Goal: Information Seeking & Learning: Find specific fact

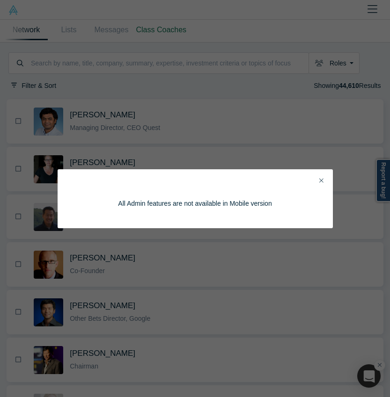
drag, startPoint x: 263, startPoint y: 129, endPoint x: 242, endPoint y: 124, distance: 21.6
click at [263, 130] on div "All Admin features are not available in Mobile version" at bounding box center [195, 198] width 390 height 397
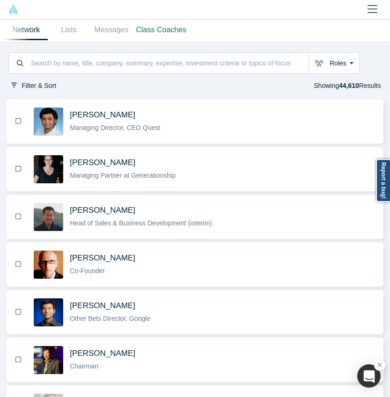
click at [81, 62] on input at bounding box center [169, 63] width 278 height 19
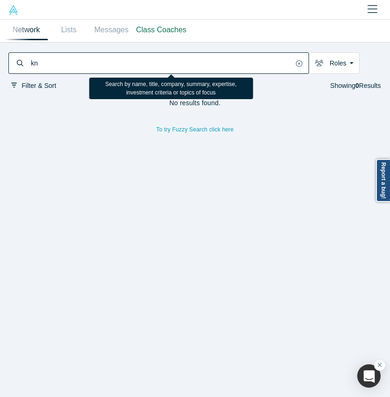
type input "k"
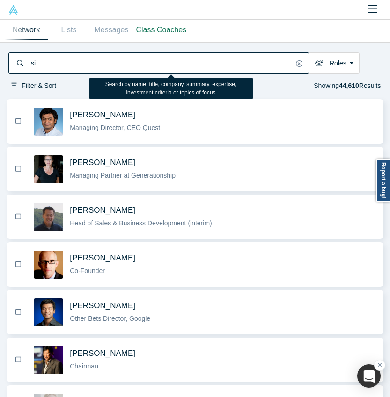
type input "s"
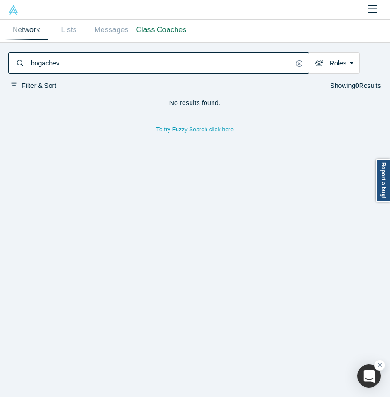
drag, startPoint x: 63, startPoint y: 66, endPoint x: 10, endPoint y: 62, distance: 53.0
click at [10, 62] on div "bogachev" at bounding box center [158, 63] width 300 height 22
type input "k"
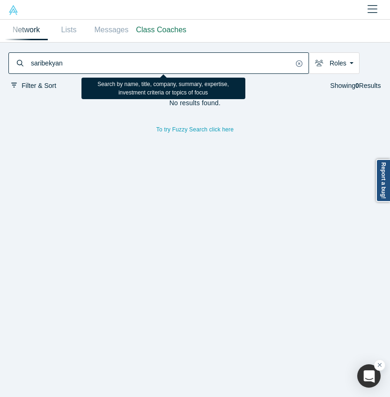
drag, startPoint x: 82, startPoint y: 66, endPoint x: 29, endPoint y: 66, distance: 52.4
click at [29, 66] on div "saribekyan" at bounding box center [158, 63] width 300 height 22
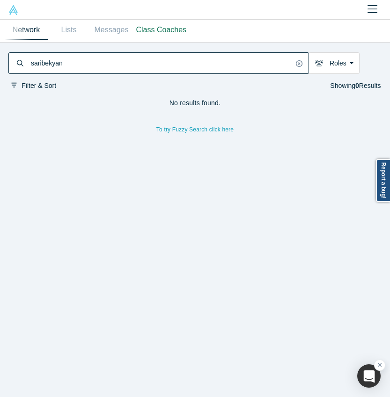
type input "saribekyan"
